Goal: Task Accomplishment & Management: Use online tool/utility

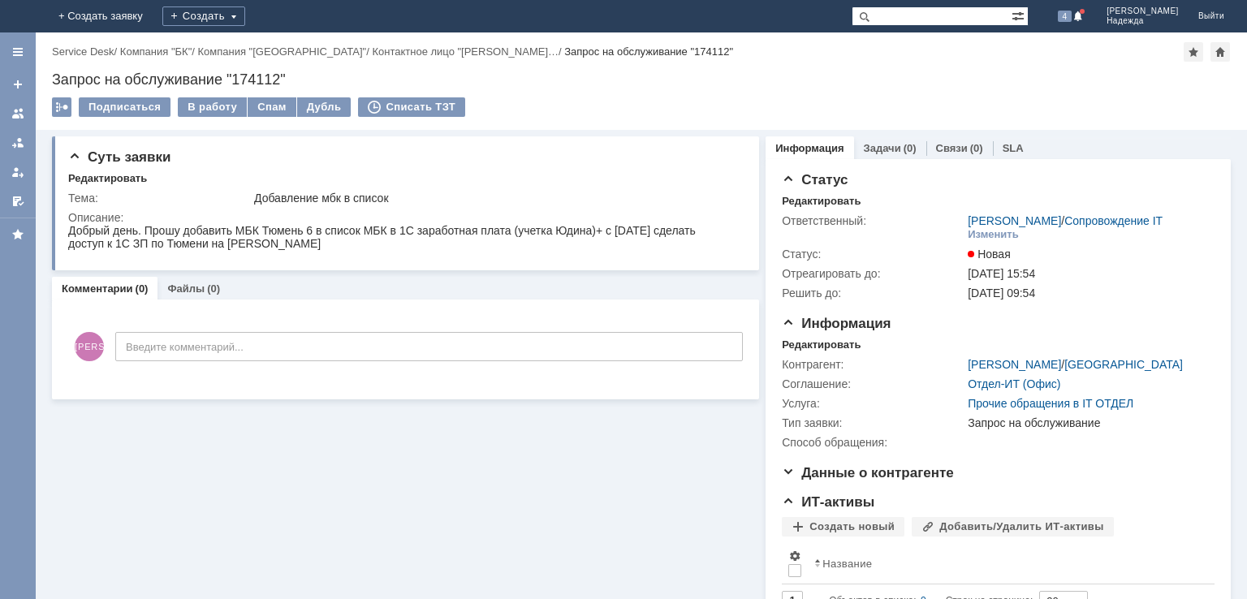
click at [262, 76] on div "Запрос на обслуживание "174112"" at bounding box center [641, 79] width 1179 height 16
copy div "174112"
drag, startPoint x: 247, startPoint y: 202, endPoint x: 391, endPoint y: 207, distance: 143.8
click at [391, 209] on tbody "Тема: Добавление мбк в список Описание:" at bounding box center [404, 222] width 672 height 69
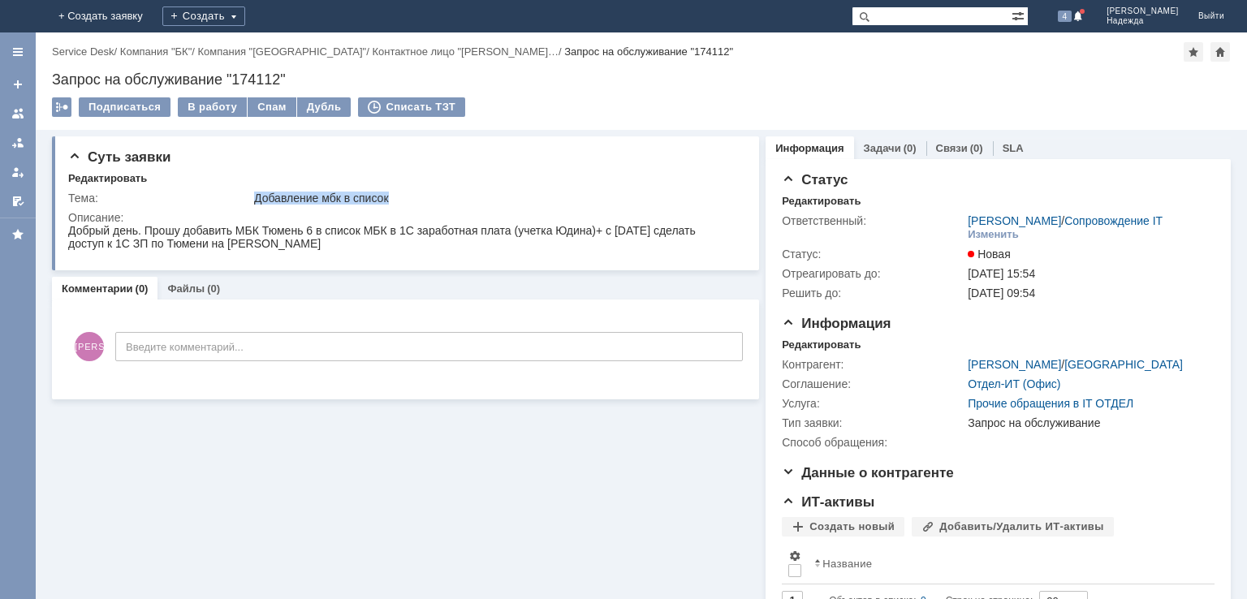
copy tr "Добавление мбк в список"
click at [192, 235] on div "Добрый день. Прошу добавить МБК Тюмень 6 в список МБК в 1С заработная плата (уч…" at bounding box center [400, 237] width 664 height 26
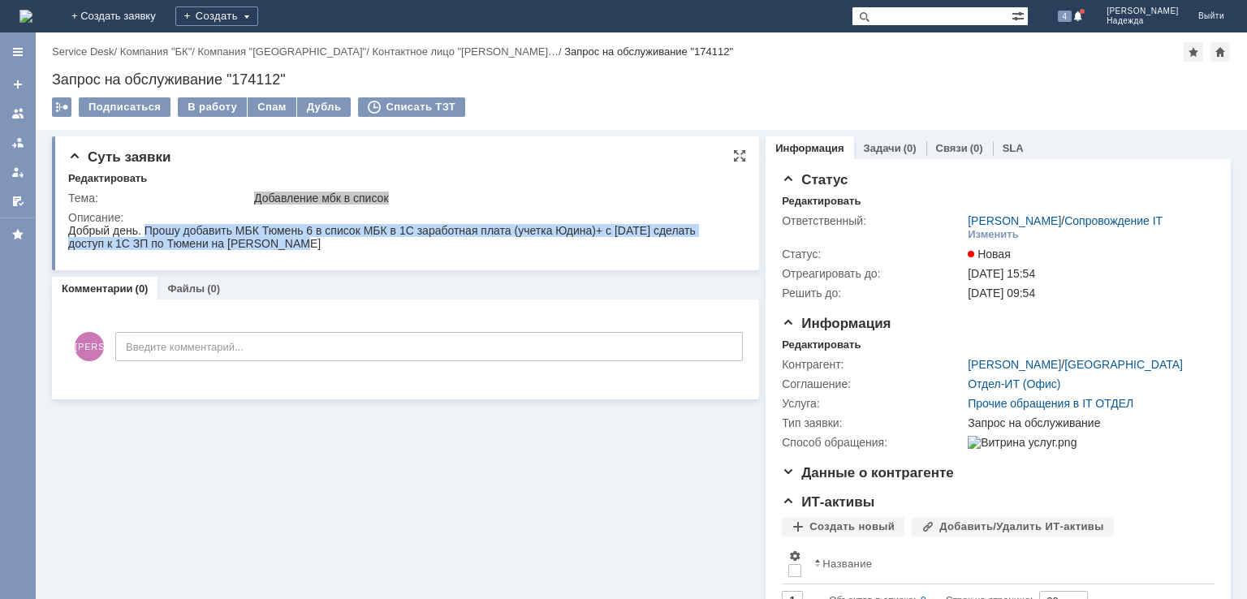
drag, startPoint x: 145, startPoint y: 226, endPoint x: 368, endPoint y: 483, distance: 340.8
click at [300, 250] on html "Добрый день. Прошу добавить МБК Тюмень 6 в список МБК в 1С заработная плата (уч…" at bounding box center [400, 237] width 664 height 26
copy div "Прошу добавить МБК Тюмень 6 в список МБК в 1С заработная плата (учетка Юдина)+ …"
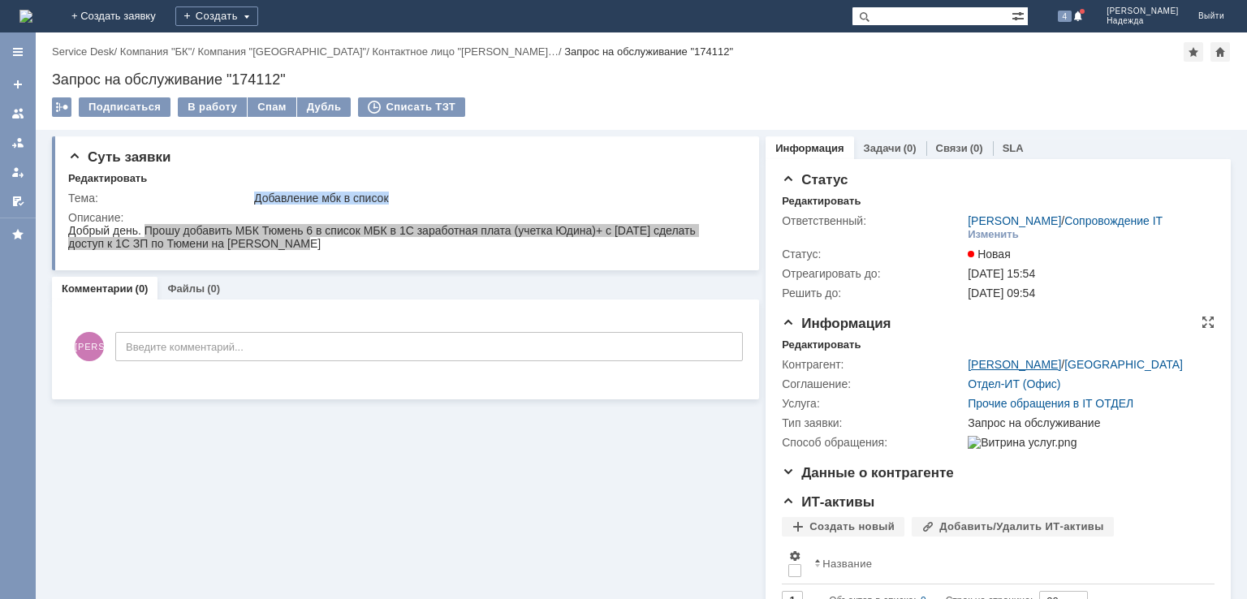
drag, startPoint x: 952, startPoint y: 365, endPoint x: 1046, endPoint y: 368, distance: 94.2
click at [1046, 368] on tr "Контрагент: [PERSON_NAME] / [GEOGRAPHIC_DATA]" at bounding box center [996, 364] width 428 height 19
copy tr "[PERSON_NAME]"
click at [217, 114] on div "В работу" at bounding box center [212, 106] width 69 height 19
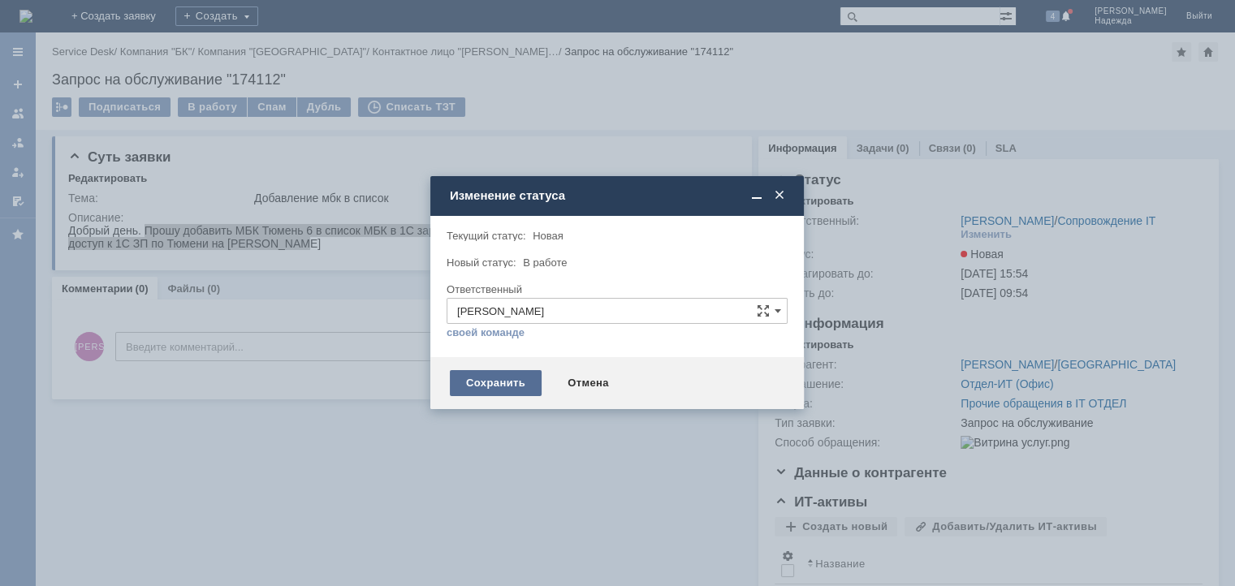
click at [491, 381] on div "Сохранить" at bounding box center [496, 383] width 92 height 26
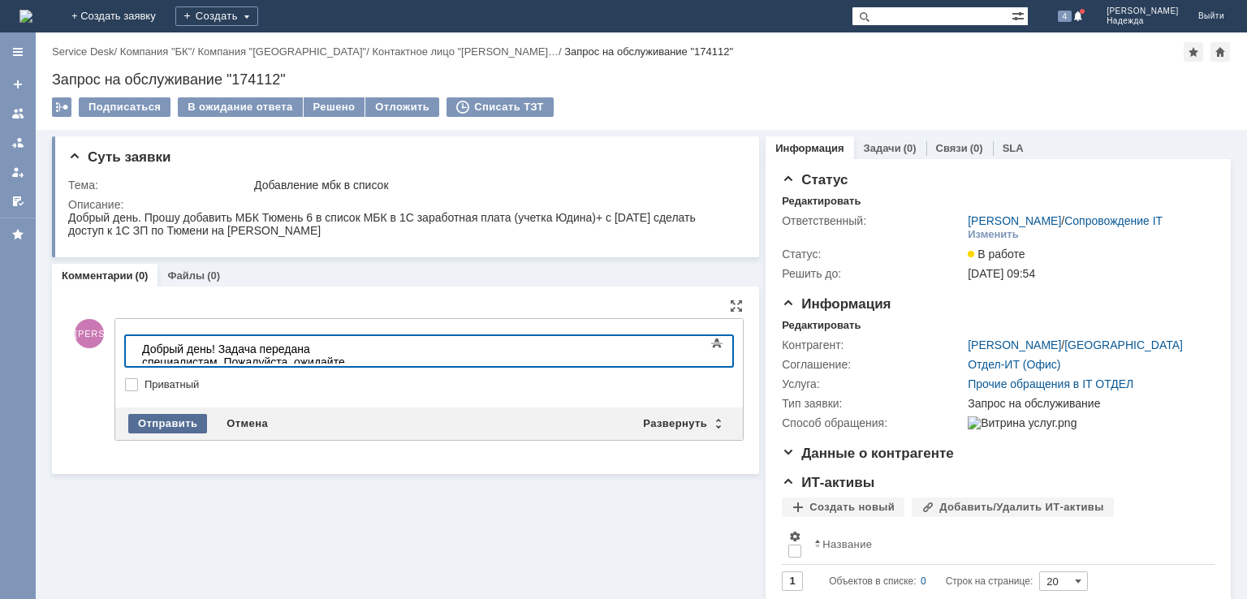
click at [175, 419] on div "Отправить" at bounding box center [167, 423] width 79 height 19
